Goal: Download file/media

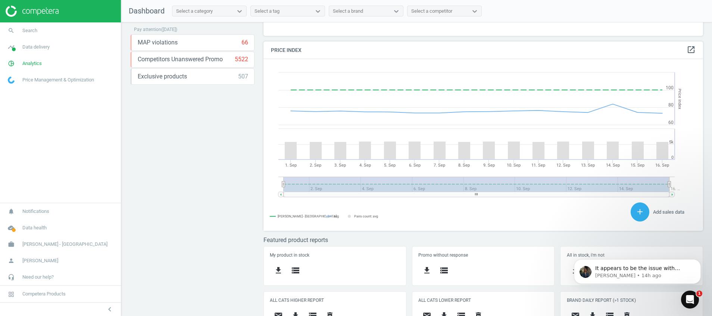
scroll to position [205, 0]
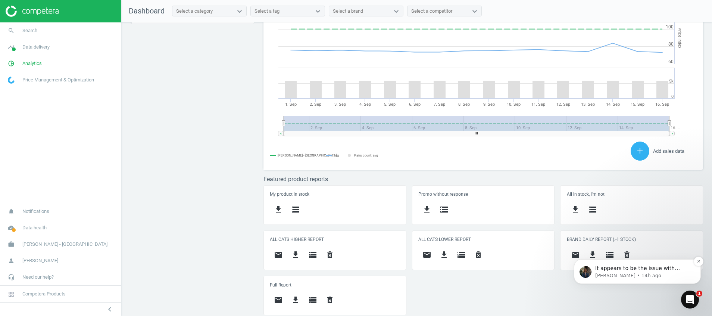
click at [673, 270] on p "It appears to be the issue with website itself, the tech team is checking possi…" at bounding box center [643, 268] width 96 height 7
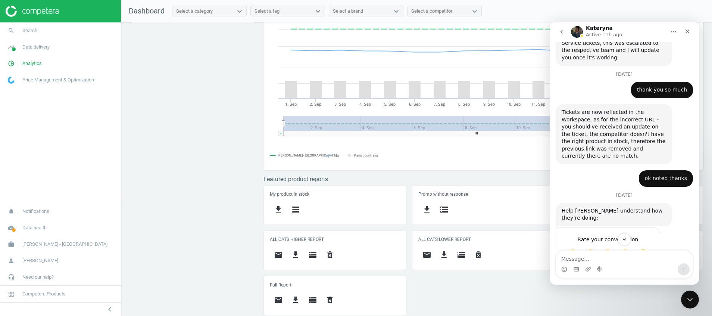
scroll to position [776, 0]
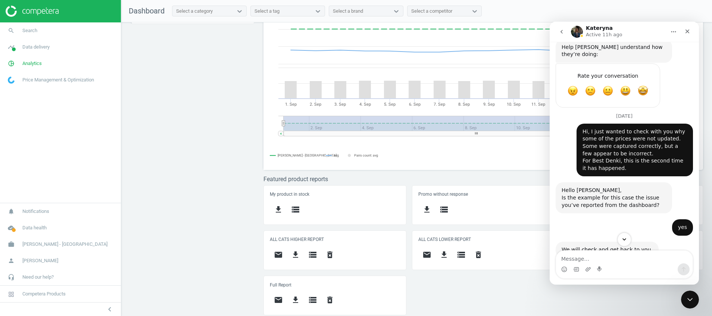
click at [624, 239] on icon "Scroll to bottom" at bounding box center [624, 239] width 7 height 7
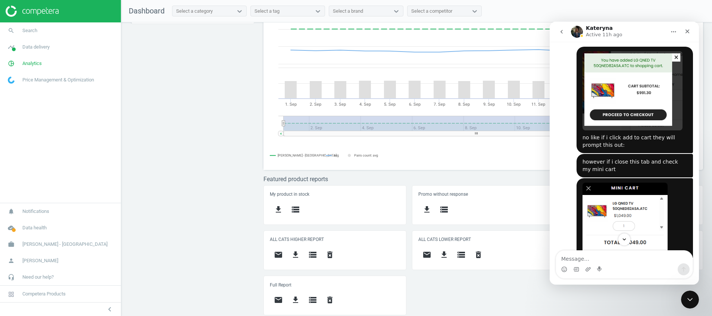
scroll to position [1833, 0]
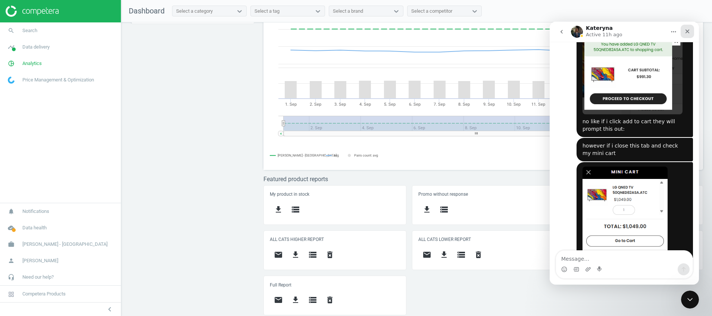
click at [686, 32] on icon "Close" at bounding box center [688, 31] width 4 height 4
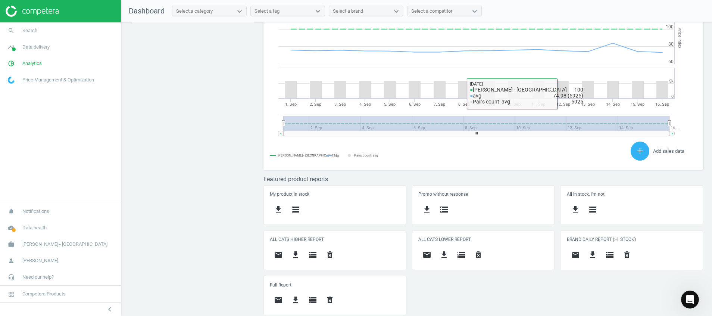
click at [179, 271] on div "Price protection ( [DATE] ) Prices are 100% below min competitor 15 keyboard_ar…" at bounding box center [416, 170] width 591 height 297
click at [11, 50] on icon "timeline" at bounding box center [11, 47] width 14 height 14
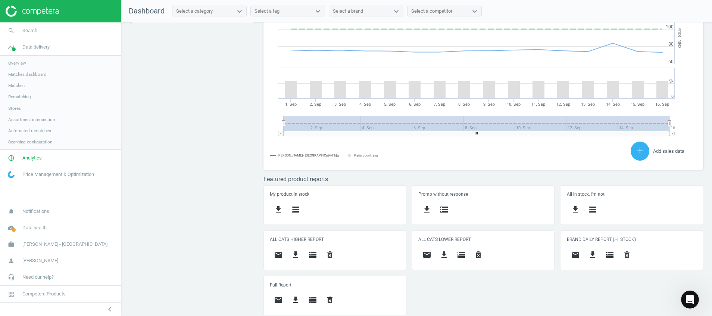
click at [17, 107] on span "Stores" at bounding box center [14, 108] width 13 height 6
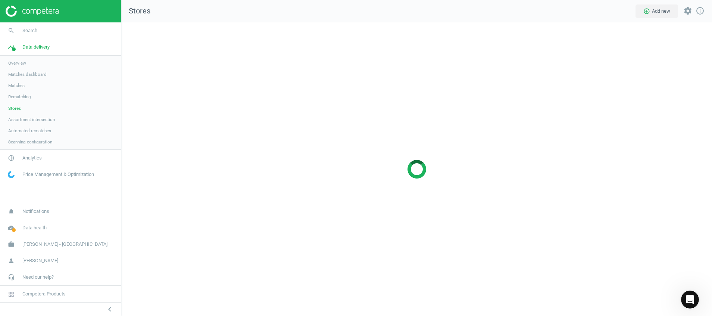
scroll to position [311, 609]
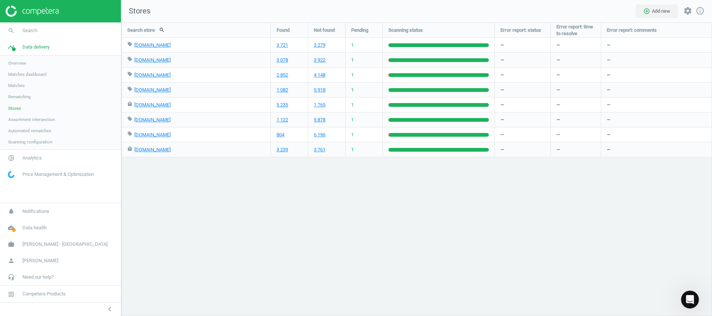
click at [37, 6] on img at bounding box center [32, 11] width 53 height 11
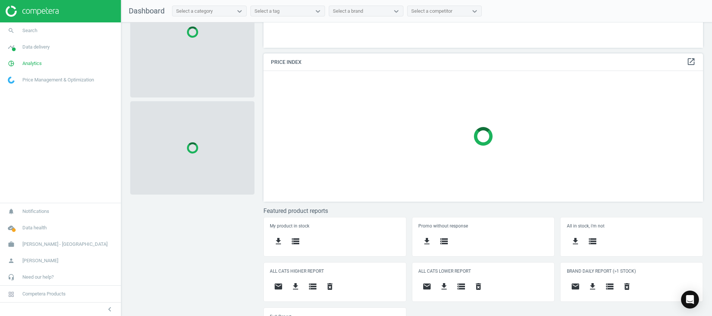
scroll to position [156, 0]
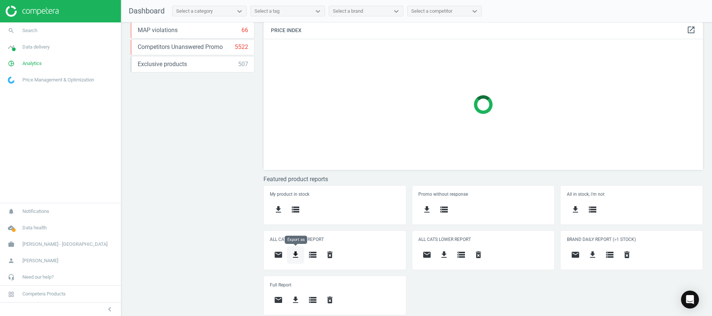
click at [297, 249] on button "get_app" at bounding box center [295, 255] width 17 height 18
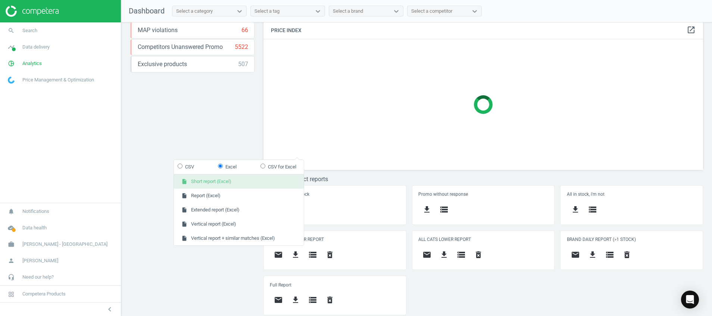
click at [194, 183] on button "insert_drive_file Short report (Excel)" at bounding box center [239, 181] width 130 height 14
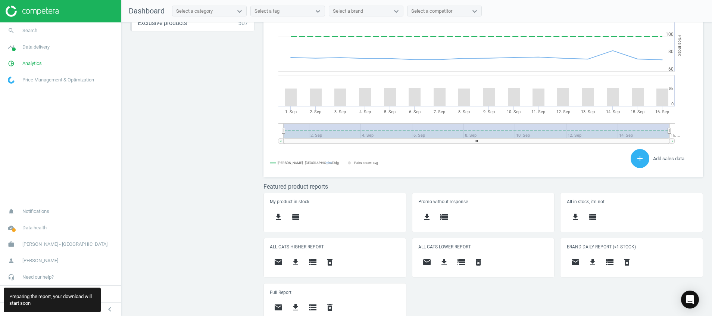
scroll to position [165, 449]
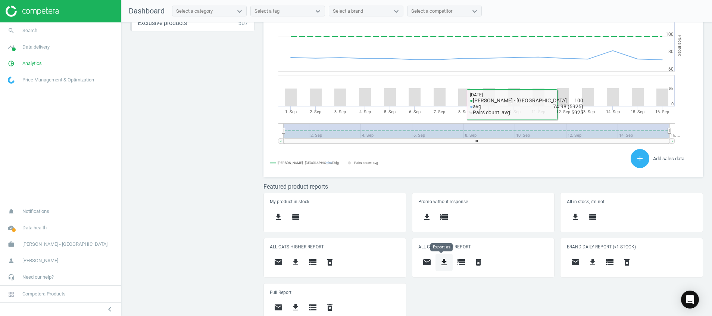
click at [440, 260] on icon "get_app" at bounding box center [444, 262] width 9 height 9
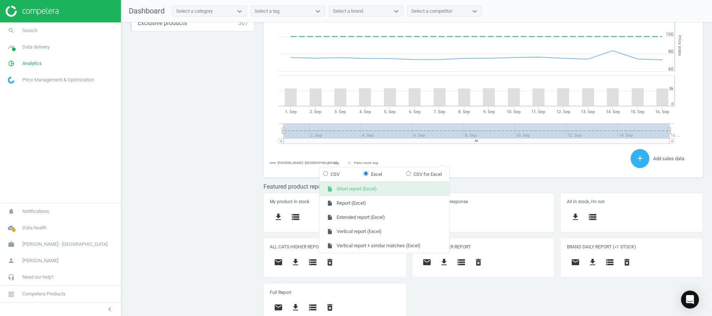
click at [398, 190] on button "insert_drive_file Short report (Excel)" at bounding box center [385, 189] width 130 height 14
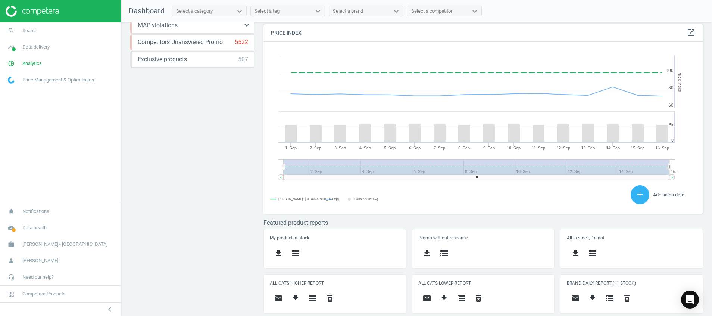
scroll to position [205, 0]
